Goal: Task Accomplishment & Management: Manage account settings

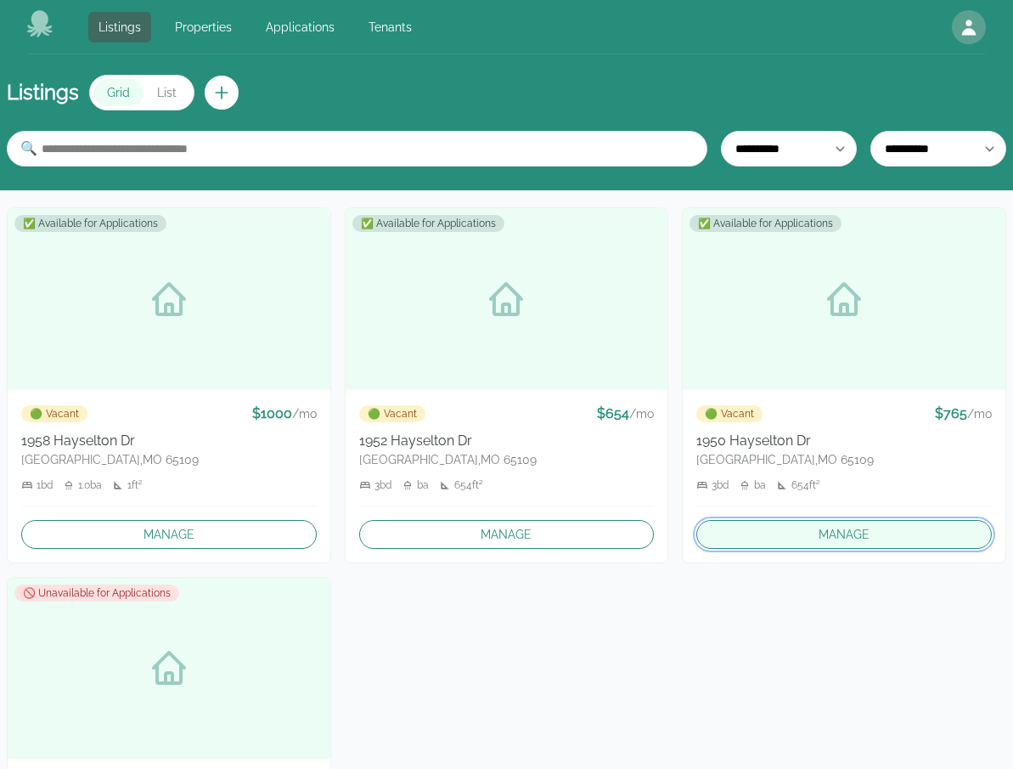
click at [770, 543] on link "Manage" at bounding box center [845, 534] width 296 height 29
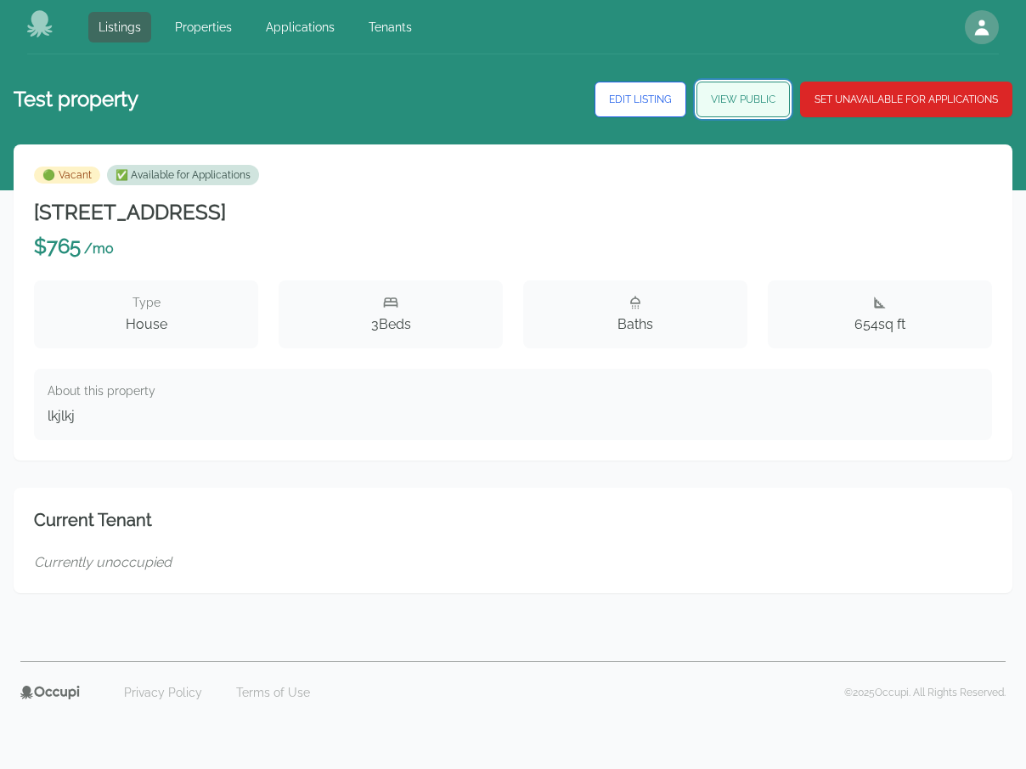
click at [729, 104] on link "View Public" at bounding box center [743, 100] width 93 height 36
click at [25, 25] on div "Listings Properties Applications Tenants Open main menu Open user menu" at bounding box center [513, 27] width 1026 height 54
click at [30, 25] on icon at bounding box center [40, 23] width 27 height 27
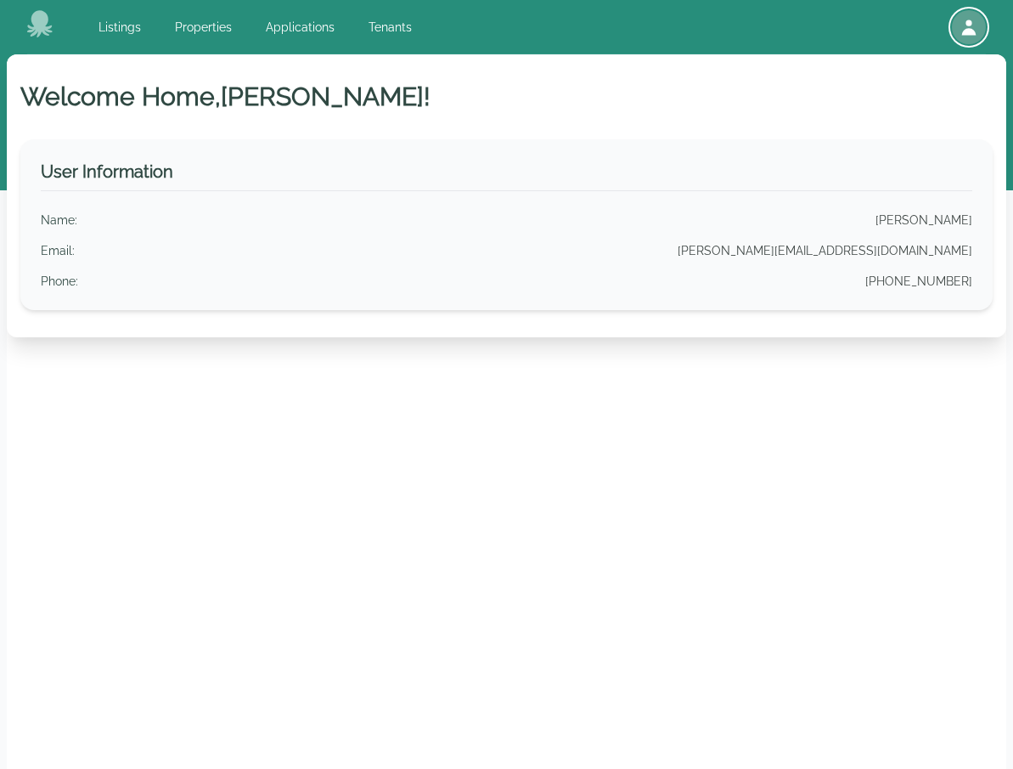
click at [975, 35] on icon "button" at bounding box center [969, 27] width 14 height 15
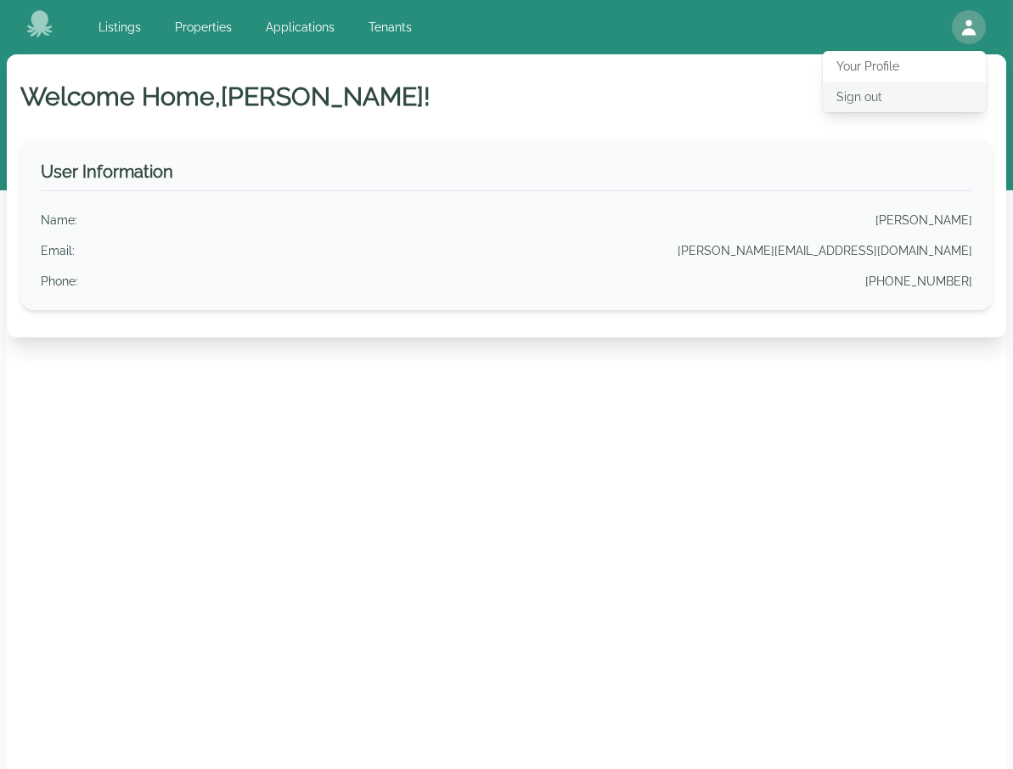
click at [861, 105] on button "Sign out" at bounding box center [904, 97] width 163 height 31
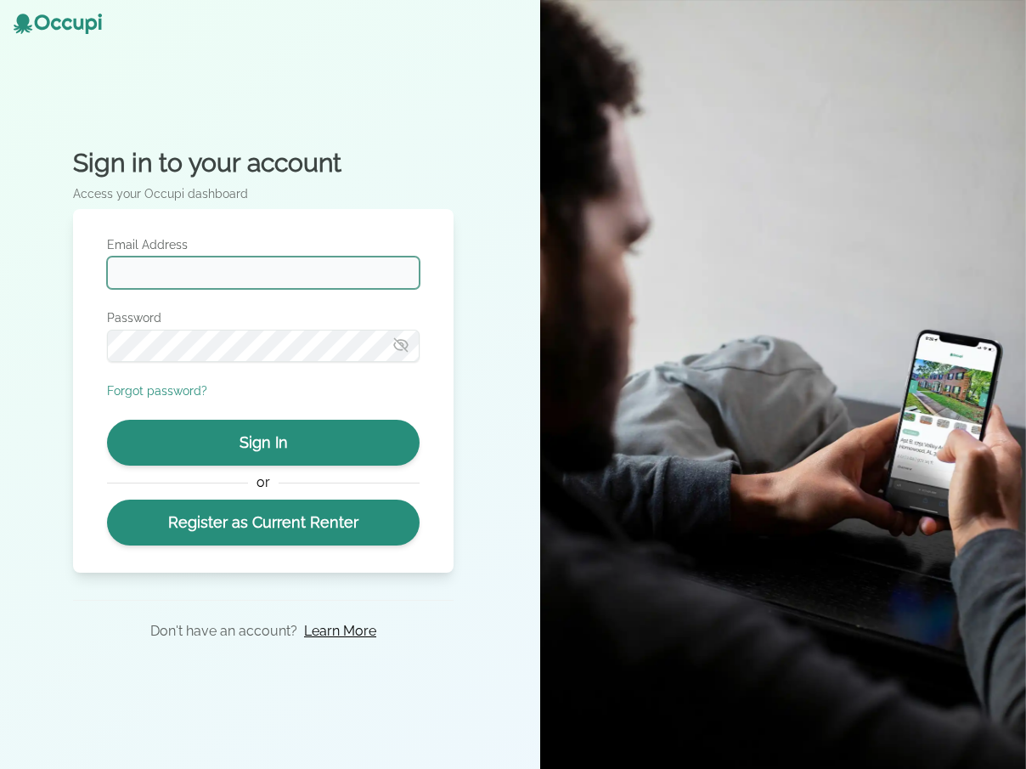
click at [321, 279] on input "Email Address" at bounding box center [263, 273] width 313 height 32
type input "**********"
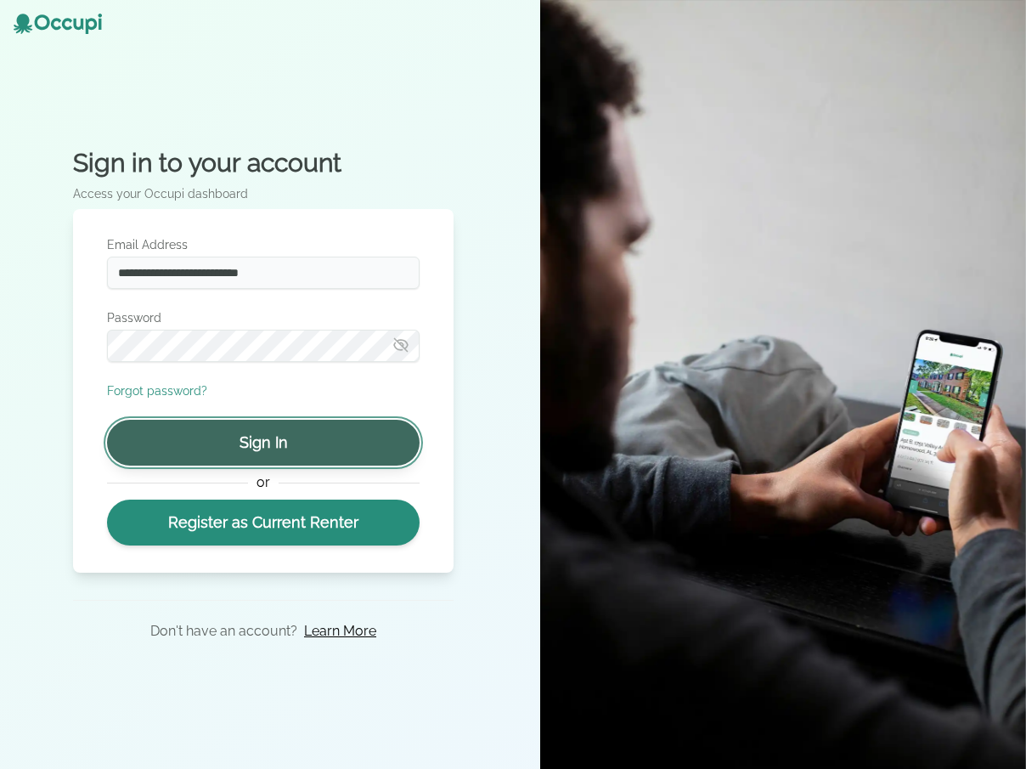
click at [302, 454] on button "Sign In" at bounding box center [263, 443] width 313 height 46
